Goal: Use online tool/utility: Utilize a website feature to perform a specific function

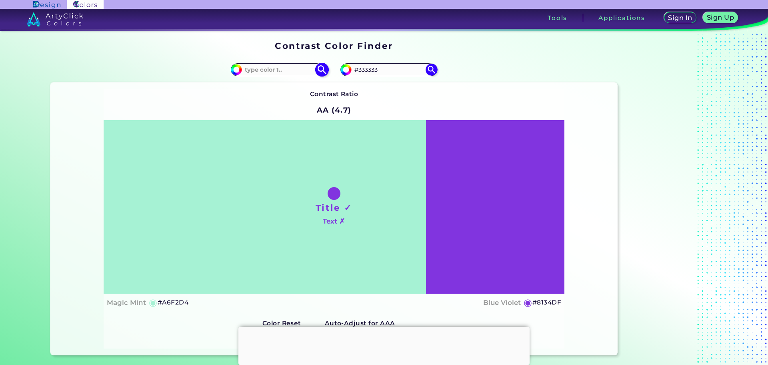
click at [268, 68] on input at bounding box center [279, 69] width 74 height 11
paste input "#00C600"
type input "#00C600"
type input "#00c600"
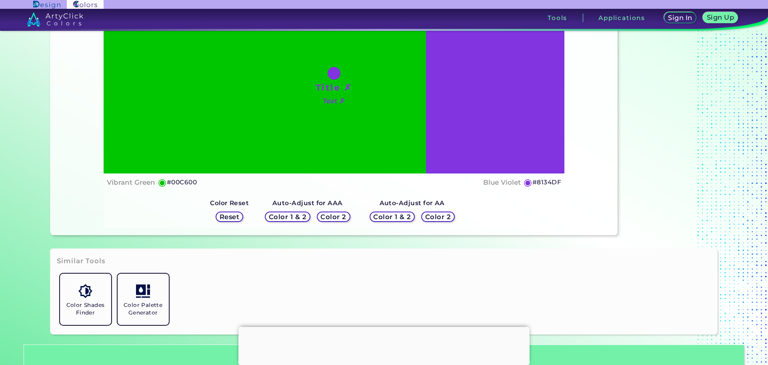
scroll to position [80, 0]
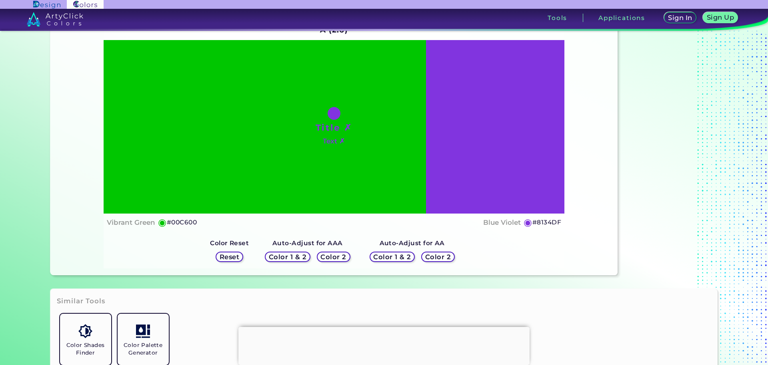
click at [286, 253] on h5 "Color 1 & 2" at bounding box center [288, 256] width 38 height 6
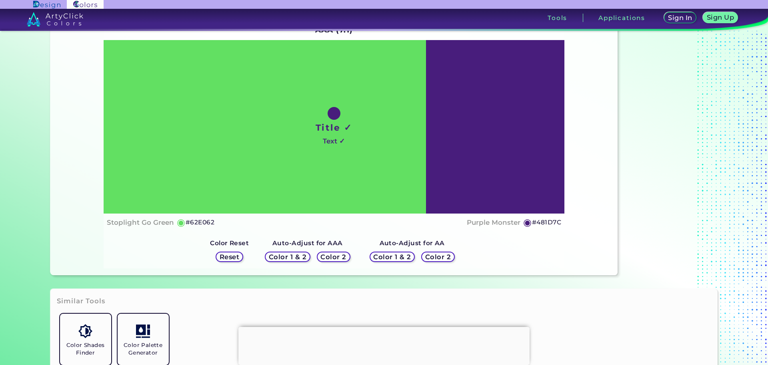
click at [228, 257] on h5 "Reset" at bounding box center [230, 256] width 20 height 6
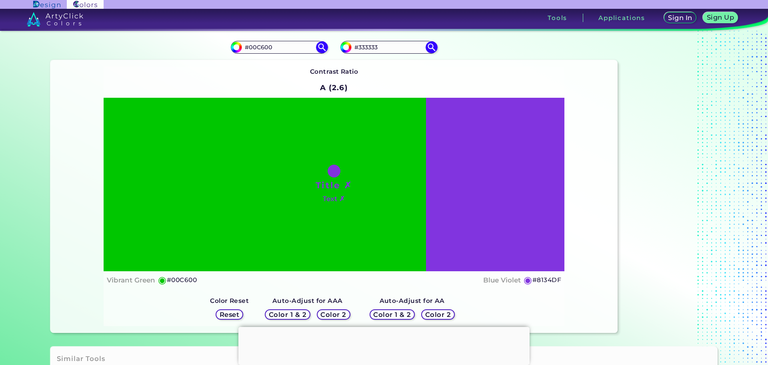
scroll to position [0, 0]
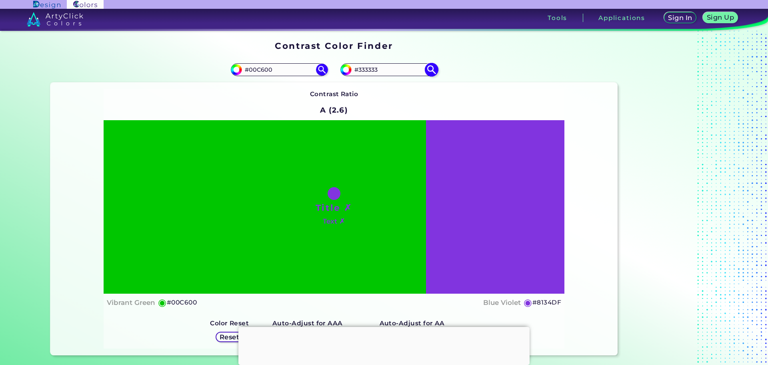
click at [429, 68] on img at bounding box center [432, 69] width 14 height 14
type input "#333333"
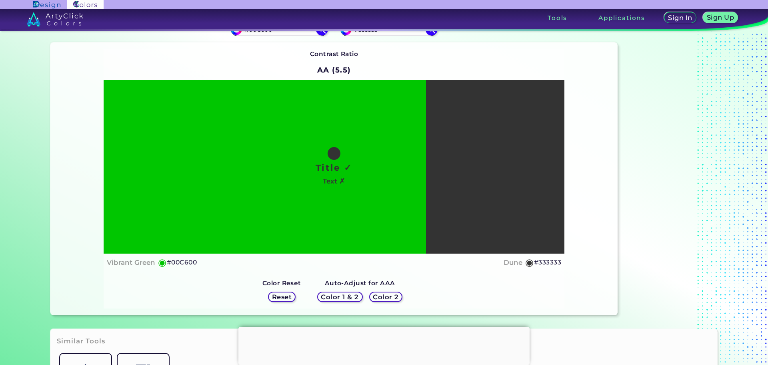
scroll to position [80, 0]
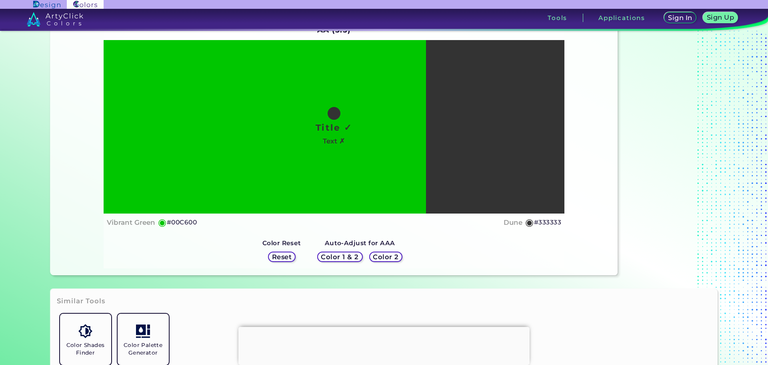
click at [346, 258] on h5 "Color 1 & 2" at bounding box center [340, 256] width 39 height 7
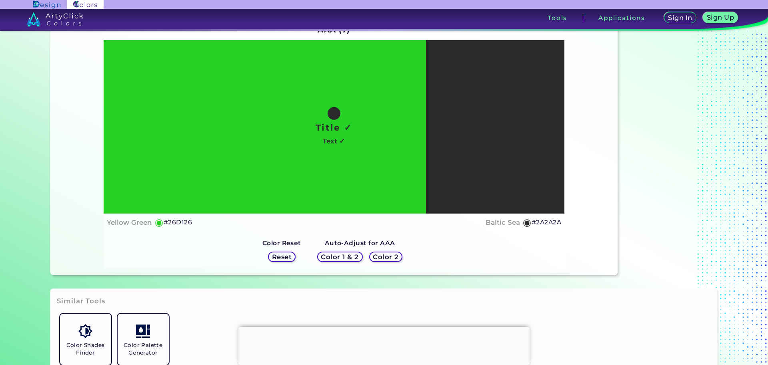
drag, startPoint x: 531, startPoint y: 220, endPoint x: 543, endPoint y: 221, distance: 12.4
click at [543, 221] on h5 "#2A2A2A" at bounding box center [547, 222] width 30 height 10
click at [380, 256] on h5 "Color 2" at bounding box center [386, 256] width 26 height 6
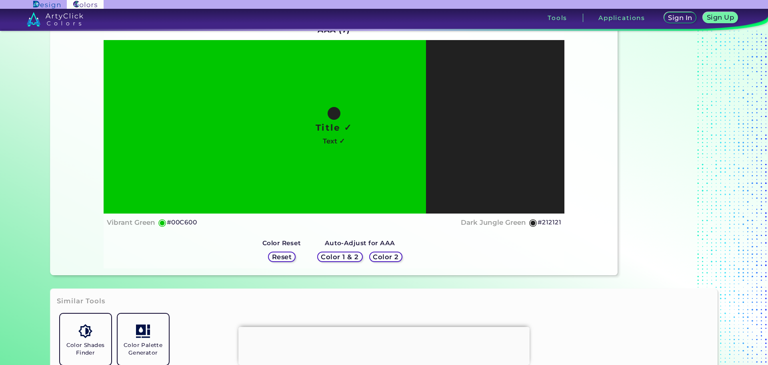
click at [283, 258] on h5 "Reset" at bounding box center [282, 256] width 20 height 6
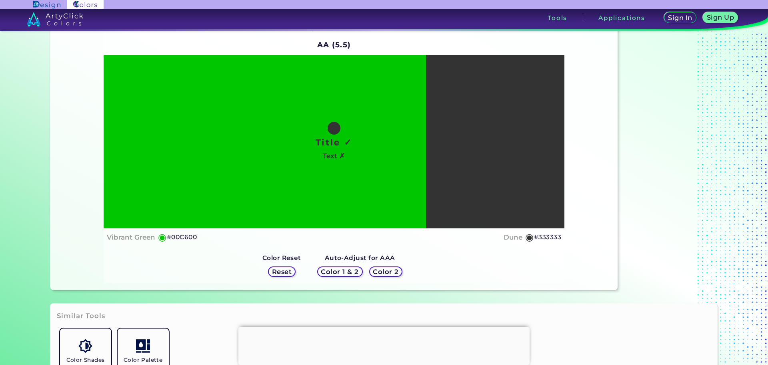
scroll to position [0, 0]
